Goal: Task Accomplishment & Management: Manage account settings

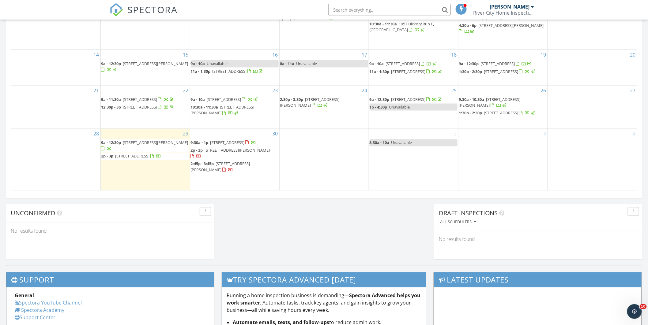
click at [144, 146] on span "[STREET_ADDRESS][PERSON_NAME]" at bounding box center [155, 143] width 65 height 6
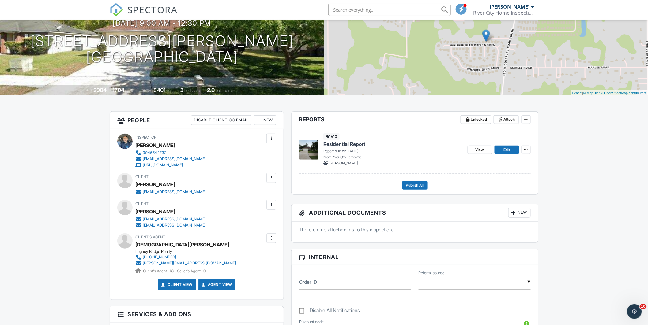
drag, startPoint x: 345, startPoint y: 32, endPoint x: 356, endPoint y: 53, distance: 24.1
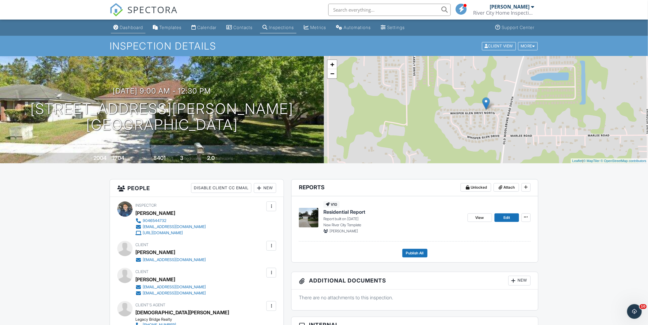
click at [124, 28] on div "Dashboard" at bounding box center [131, 27] width 23 height 5
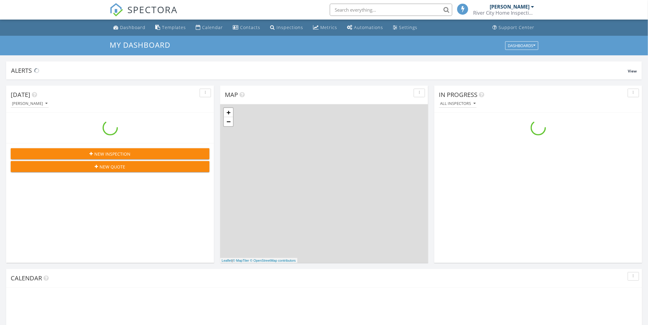
scroll to position [568, 659]
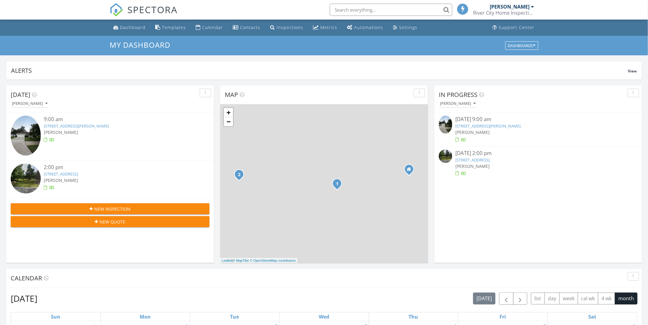
click at [485, 160] on link "4696 Estates St , Macclenny, FL 32063" at bounding box center [472, 160] width 34 height 6
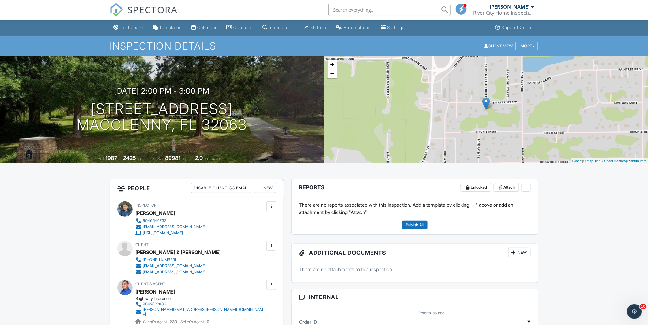
click at [143, 27] on div "Dashboard" at bounding box center [131, 27] width 23 height 5
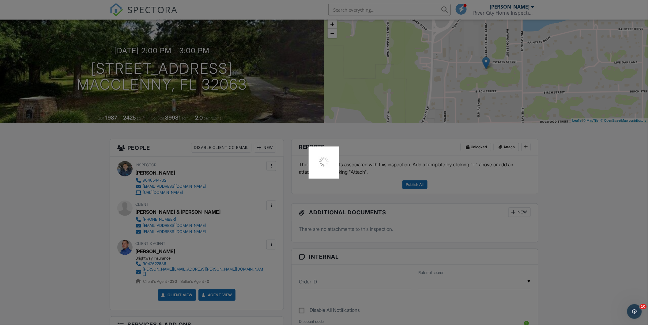
scroll to position [135, 0]
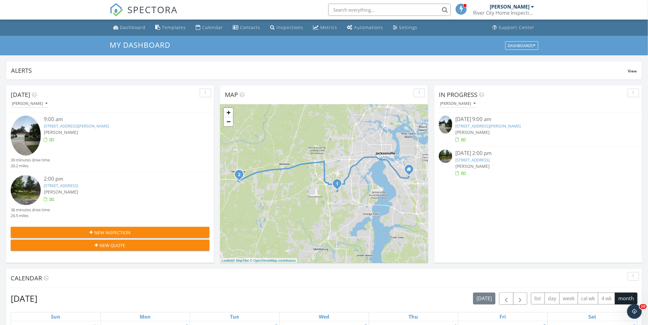
click at [481, 125] on link "[STREET_ADDRESS][PERSON_NAME]" at bounding box center [487, 126] width 65 height 6
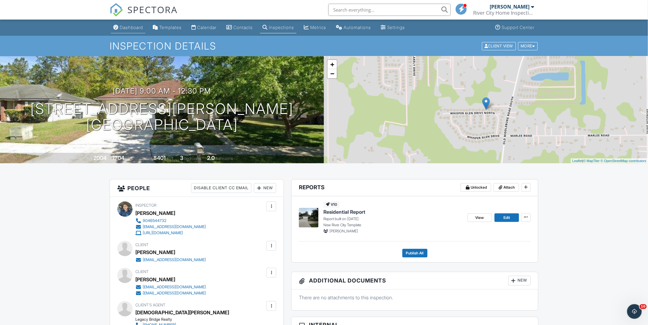
click at [123, 25] on div "Dashboard" at bounding box center [131, 27] width 23 height 5
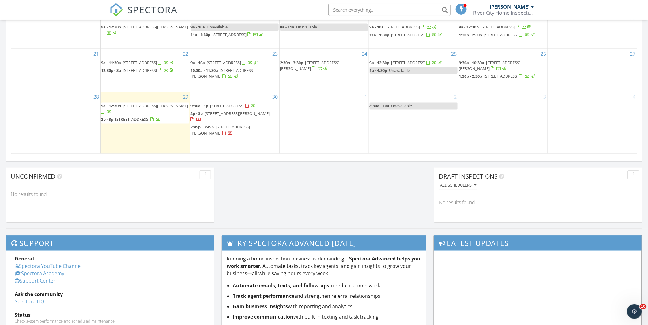
scroll to position [408, 0]
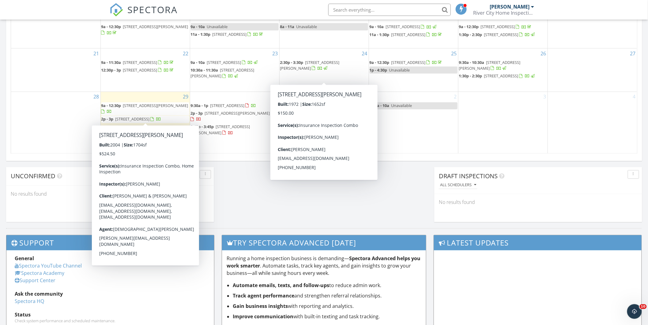
click at [135, 109] on span "9239 Whisper Glen Dr N, Jacksonville 32222" at bounding box center [155, 106] width 65 height 6
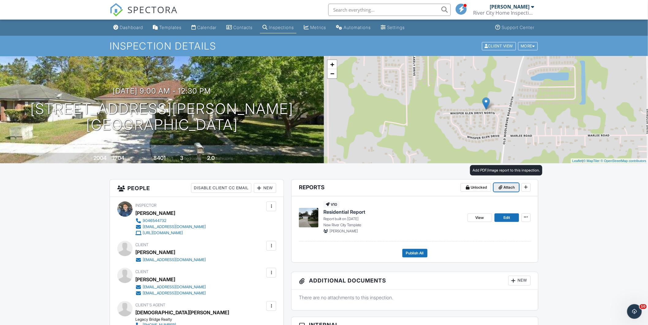
click at [502, 187] on span at bounding box center [500, 188] width 6 height 6
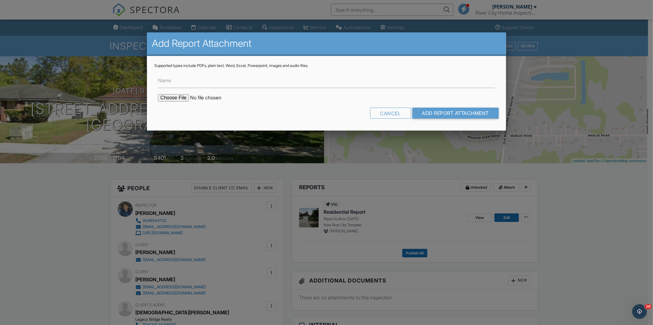
click at [180, 97] on input "file" at bounding box center [210, 97] width 104 height 7
type input "C:\fakepath\Stephane Jean Pierre Wind Mitigation Inspection Report (PDF).pdf"
click at [480, 115] on input "Add Report Attachment" at bounding box center [455, 113] width 87 height 11
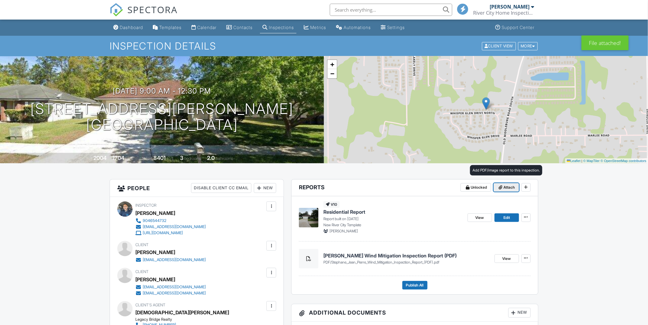
click at [500, 189] on icon at bounding box center [501, 187] width 4 height 4
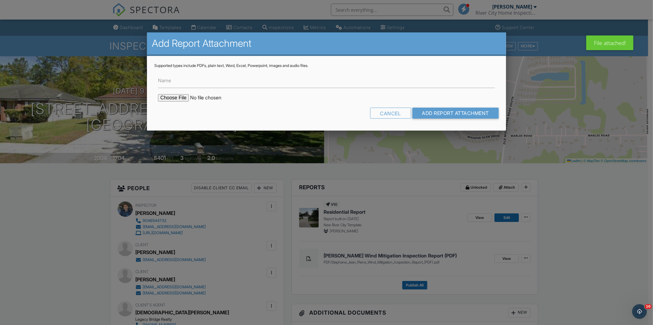
click at [171, 93] on form "Name Cancel Add Report Attachment" at bounding box center [326, 95] width 344 height 55
click at [171, 98] on input "file" at bounding box center [210, 97] width 104 height 7
type input "C:\fakepath\Stephane Jean Pierre 4 Point Inspection Report (PDF).pdf"
click at [472, 114] on input "Add Report Attachment" at bounding box center [455, 113] width 87 height 11
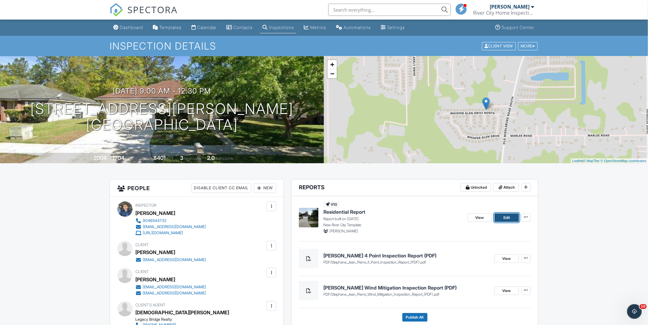
click at [510, 218] on link "Edit" at bounding box center [506, 218] width 24 height 9
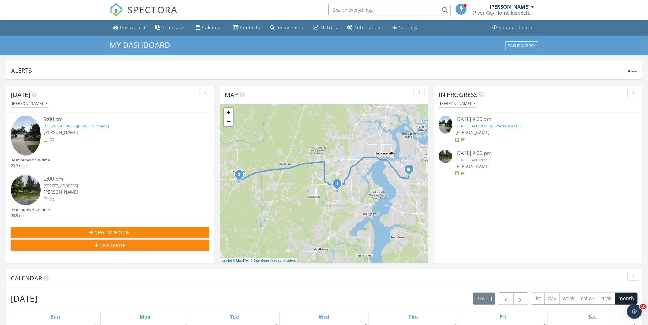
click at [490, 126] on link "9239 Whisper Glen Dr N, Jacksonville, FL 32222" at bounding box center [487, 126] width 65 height 6
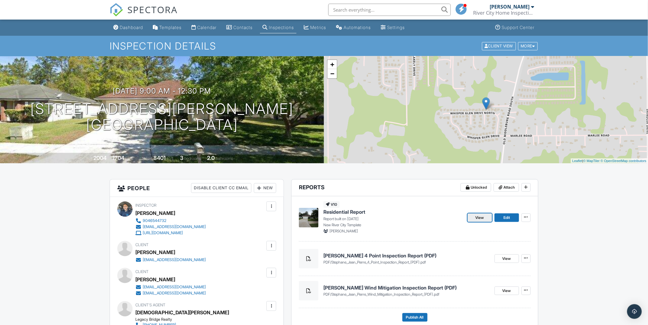
click at [481, 219] on span "View" at bounding box center [479, 218] width 9 height 6
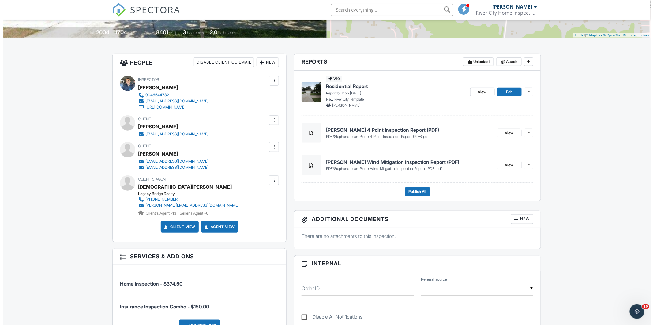
scroll to position [68, 0]
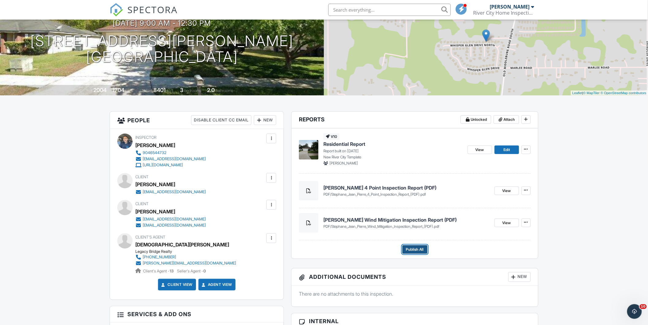
click at [423, 247] on span "Publish All" at bounding box center [415, 250] width 18 height 6
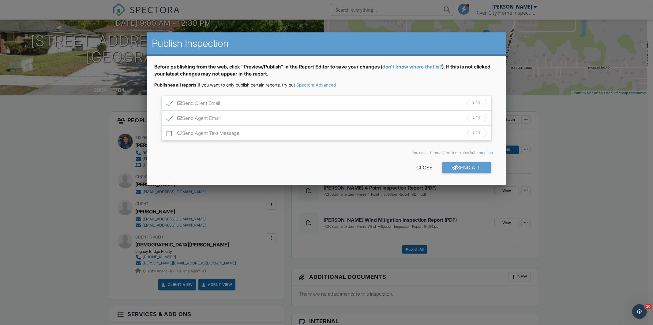
click at [218, 133] on label "Send Agent Text Message" at bounding box center [203, 134] width 73 height 8
click at [170, 132] on input "Send Agent Text Message" at bounding box center [169, 130] width 4 height 4
checkbox input "true"
click at [466, 165] on div "Send All" at bounding box center [466, 167] width 49 height 11
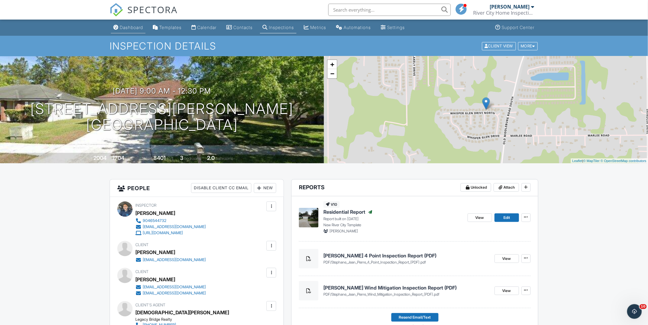
click at [133, 27] on div "Dashboard" at bounding box center [131, 27] width 23 height 5
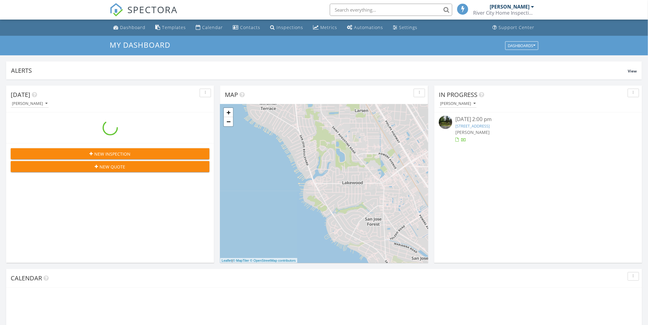
scroll to position [568, 659]
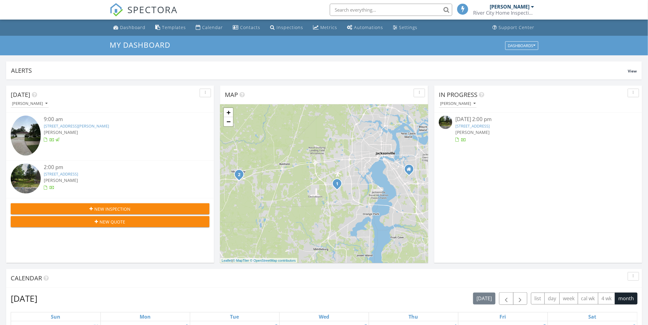
click at [478, 127] on link "[STREET_ADDRESS]" at bounding box center [472, 126] width 34 height 6
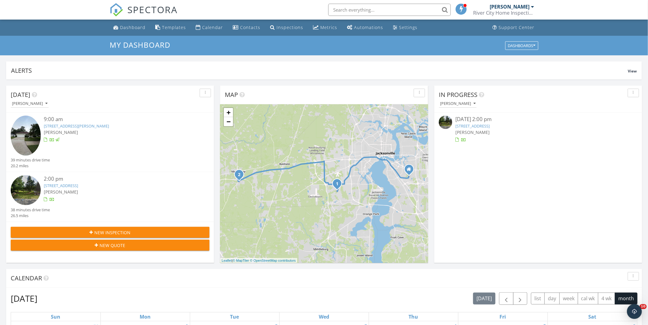
scroll to position [0, 0]
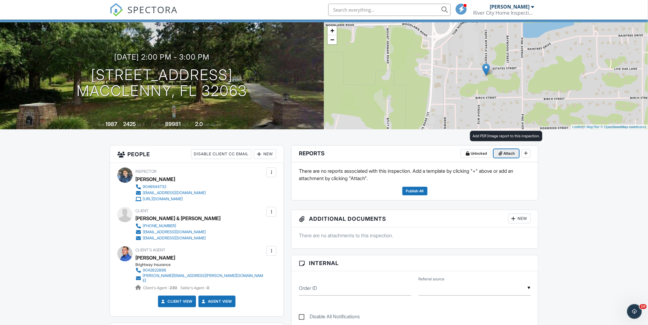
click at [502, 152] on icon at bounding box center [501, 154] width 4 height 4
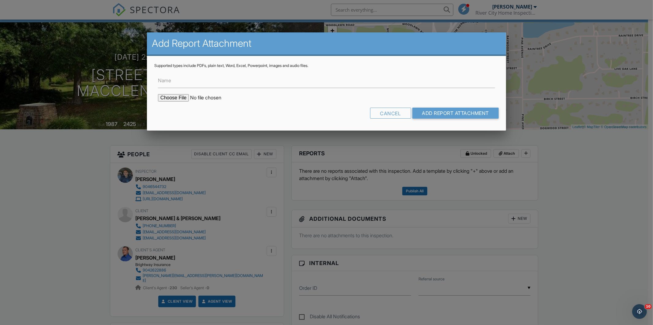
click at [169, 96] on input "file" at bounding box center [210, 97] width 104 height 7
type input "C:\fakepath\Roy & Sandra Reeves Wind Mitigation Inspection Report (PDF).pdf"
click at [453, 114] on input "Add Report Attachment" at bounding box center [455, 113] width 87 height 11
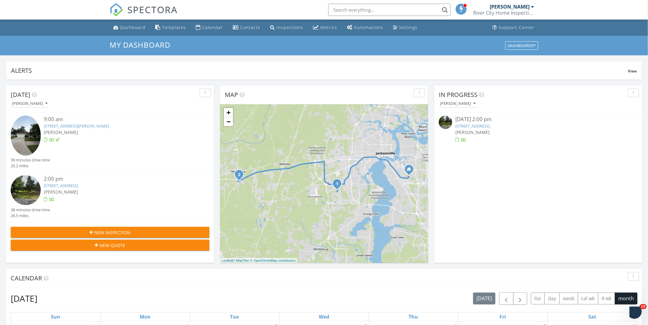
scroll to position [568, 659]
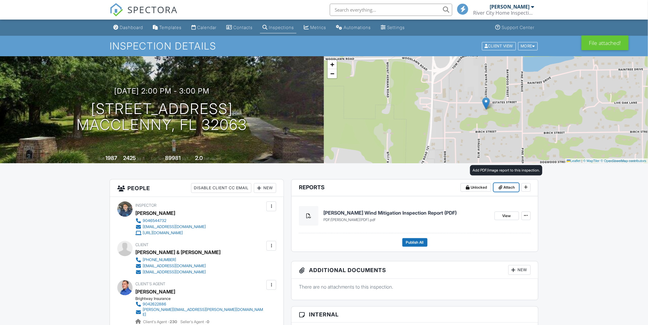
click at [510, 188] on span "Attach" at bounding box center [509, 188] width 11 height 6
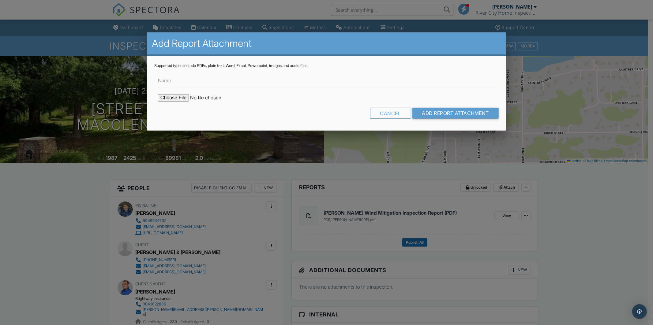
click at [167, 97] on input "file" at bounding box center [210, 97] width 104 height 7
type input "C:\fakepath\Roy & Sandra Reeves 4 Point Inspection Report (PDF).pdf"
click at [431, 109] on input "Add Report Attachment" at bounding box center [455, 113] width 87 height 11
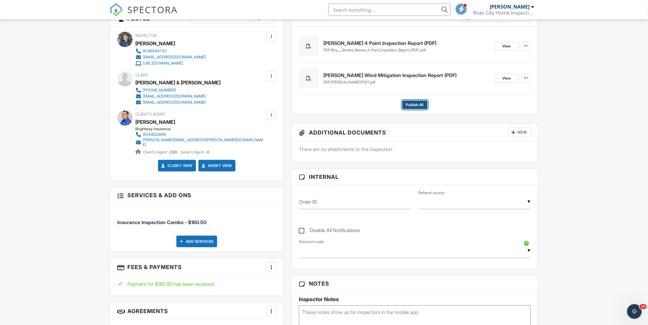
click at [417, 106] on span "Publish All" at bounding box center [415, 105] width 18 height 6
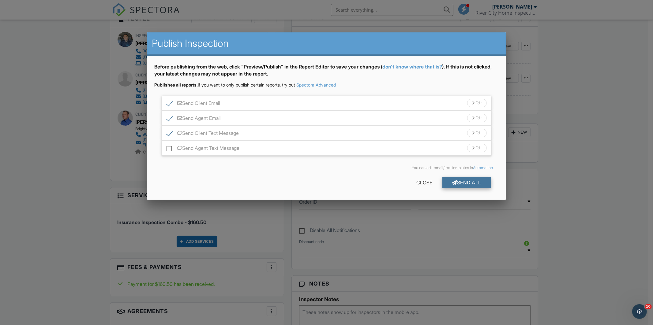
click at [469, 184] on div "Send All" at bounding box center [466, 182] width 49 height 11
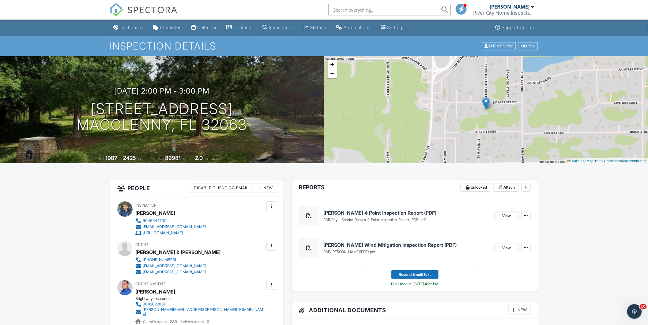
click at [137, 32] on link "Dashboard" at bounding box center [128, 27] width 35 height 11
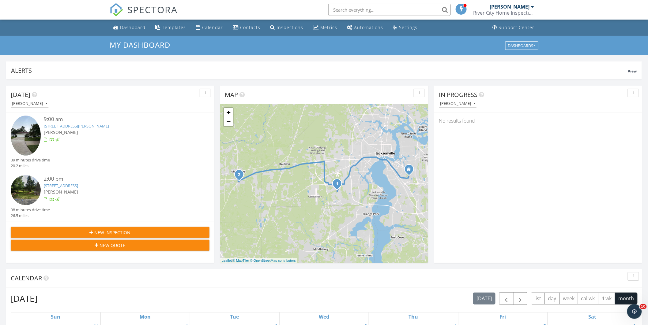
click at [316, 24] on link "Metrics" at bounding box center [324, 27] width 29 height 11
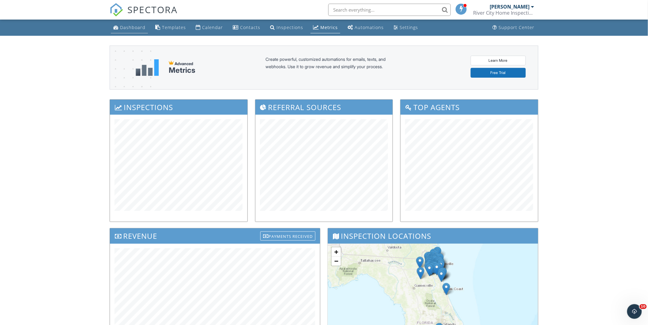
click at [126, 26] on div "Dashboard" at bounding box center [132, 27] width 25 height 6
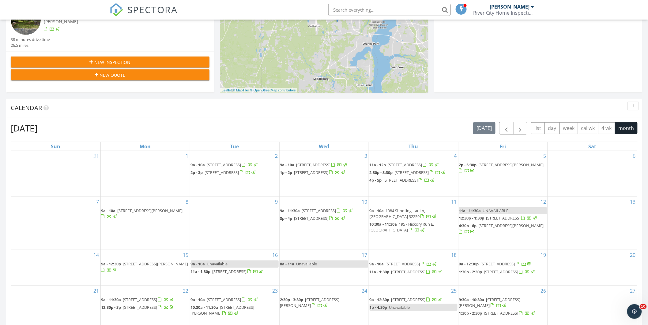
scroll to position [272, 0]
